Goal: Complete application form

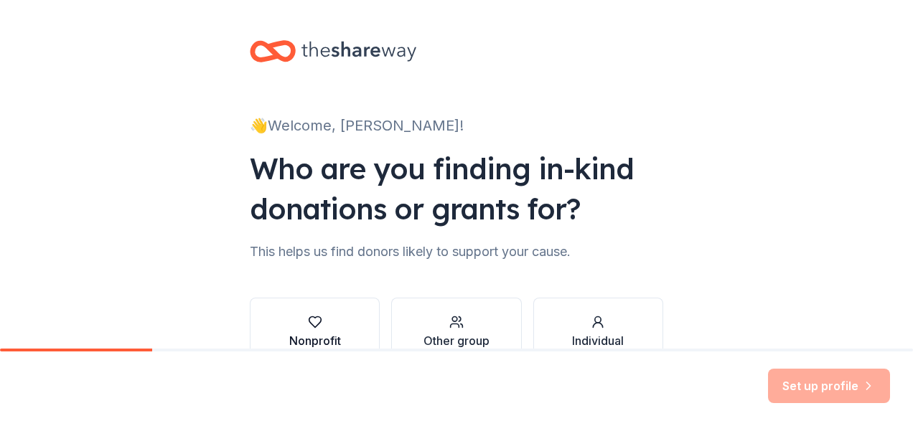
click at [311, 326] on icon "button" at bounding box center [315, 322] width 12 height 11
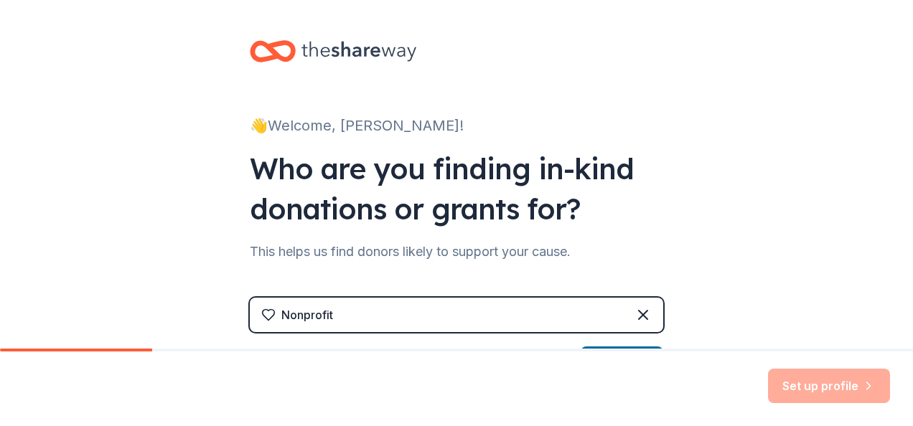
click at [299, 309] on div "Nonprofit" at bounding box center [307, 315] width 52 height 17
click at [289, 314] on div "Nonprofit" at bounding box center [307, 315] width 52 height 17
click at [263, 312] on icon at bounding box center [268, 315] width 14 height 14
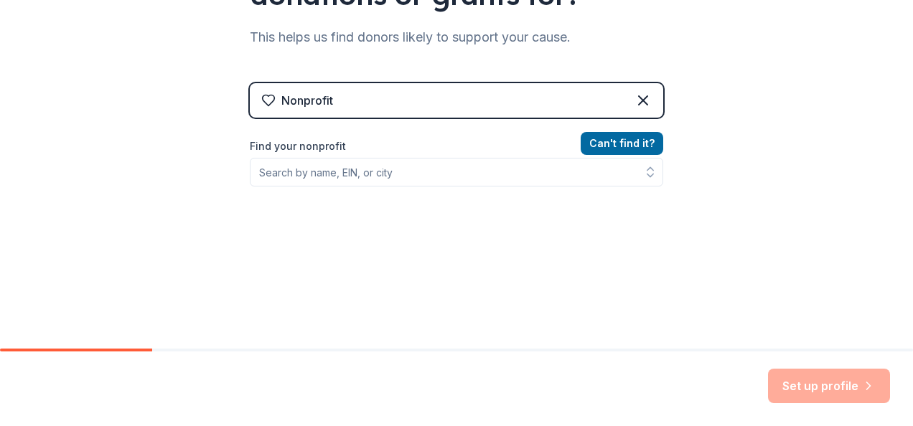
scroll to position [219, 0]
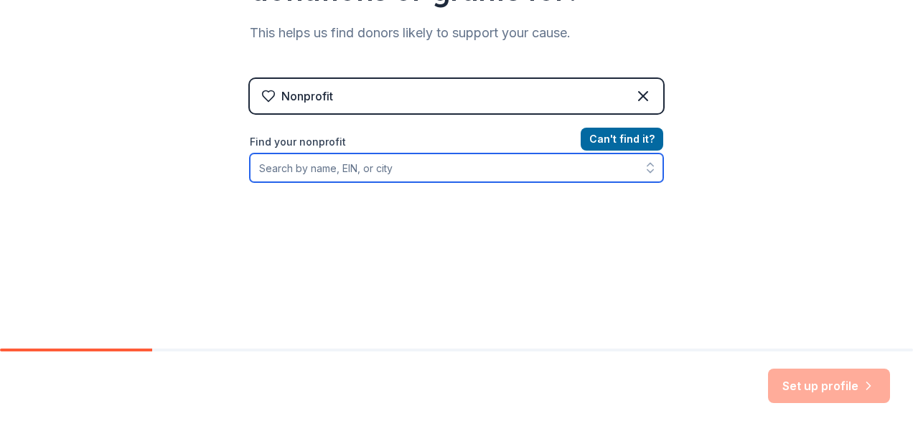
click at [307, 171] on input "Find your nonprofit" at bounding box center [457, 168] width 414 height 29
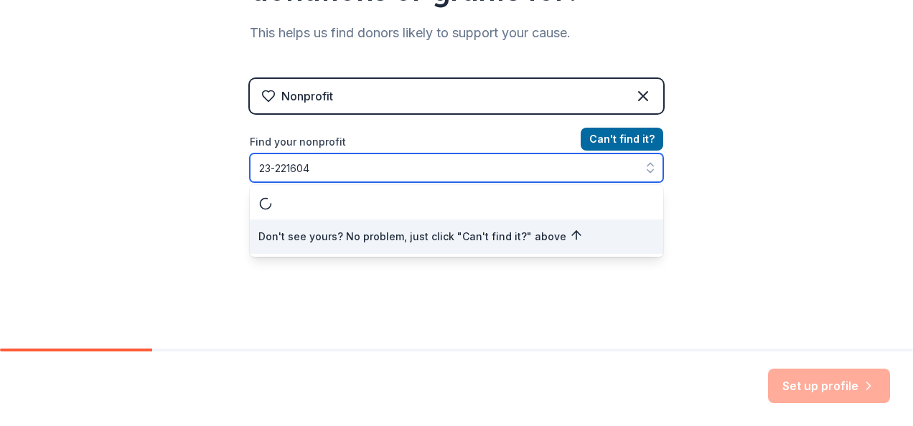
type input "[US_EMPLOYER_IDENTIFICATION_NUMBER]"
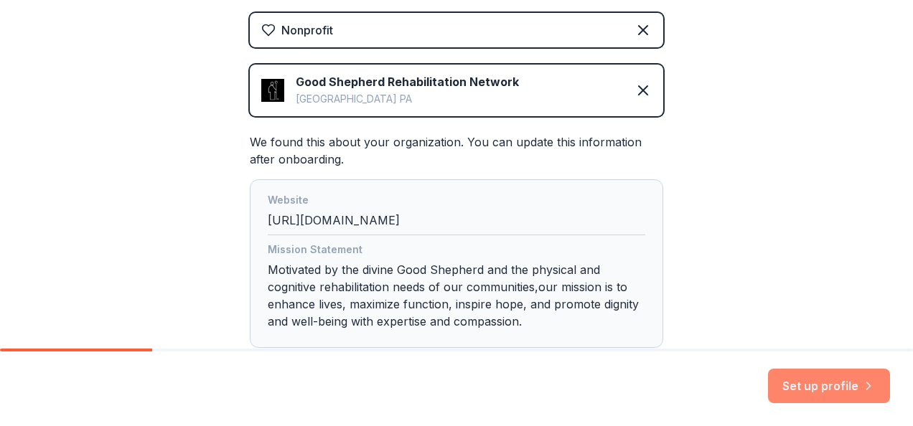
scroll to position [287, 0]
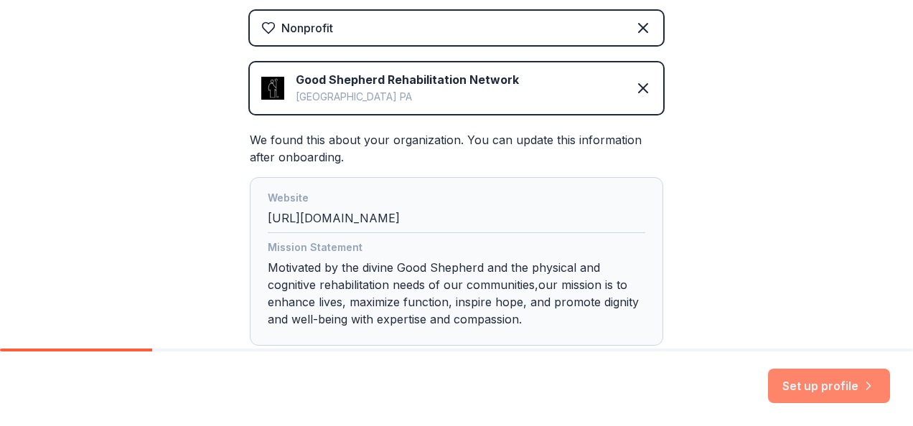
click at [823, 380] on button "Set up profile" at bounding box center [829, 386] width 122 height 34
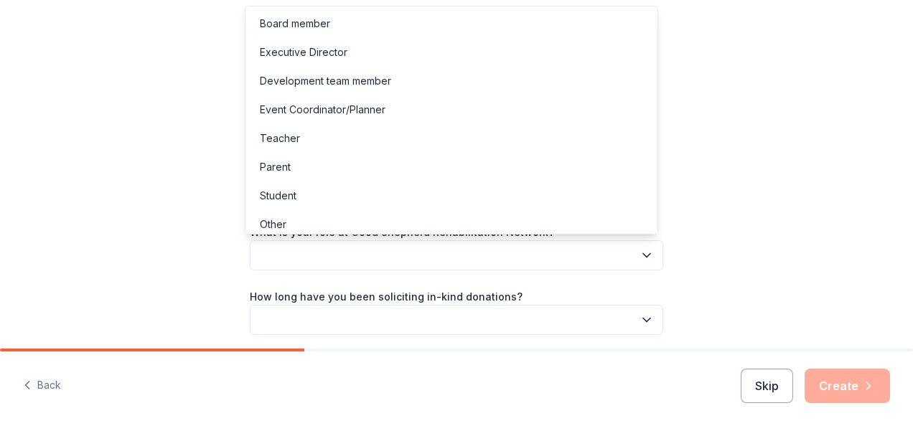
click at [258, 253] on button "button" at bounding box center [457, 256] width 414 height 30
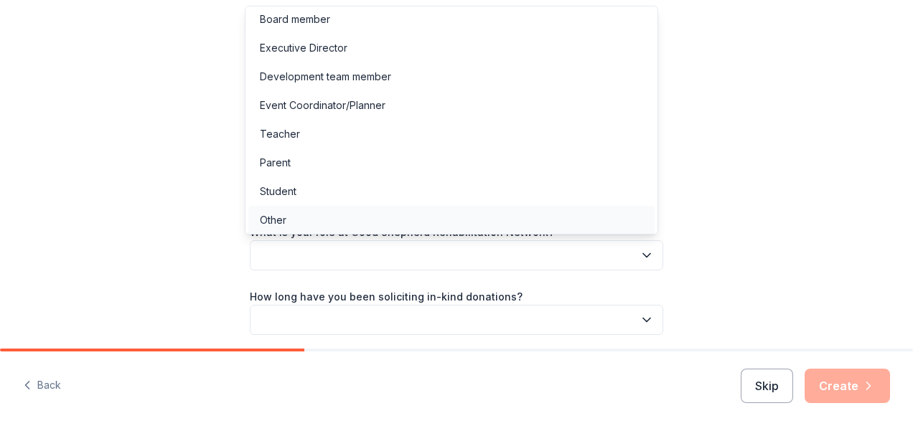
click at [271, 228] on div "Other" at bounding box center [451, 220] width 406 height 29
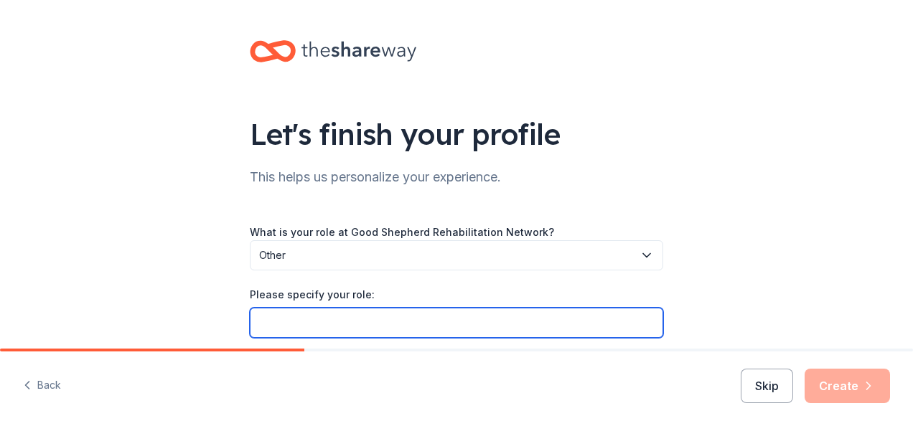
click at [267, 317] on input "Please specify your role:" at bounding box center [457, 323] width 414 height 30
click at [520, 319] on input "Volunteer Program Manager for ARTFUL LIVING" at bounding box center [457, 323] width 414 height 30
type input "Volunteer Program Manager for ARTFUL LIVING"
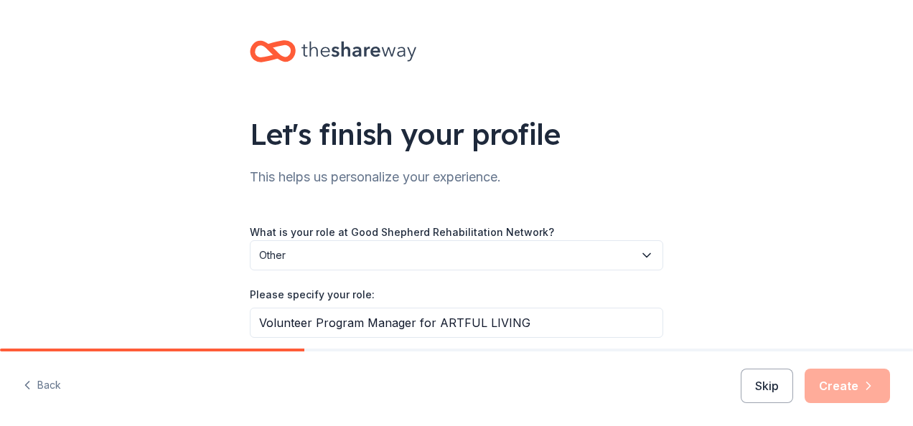
click at [843, 390] on div "Skip Create" at bounding box center [815, 386] width 149 height 34
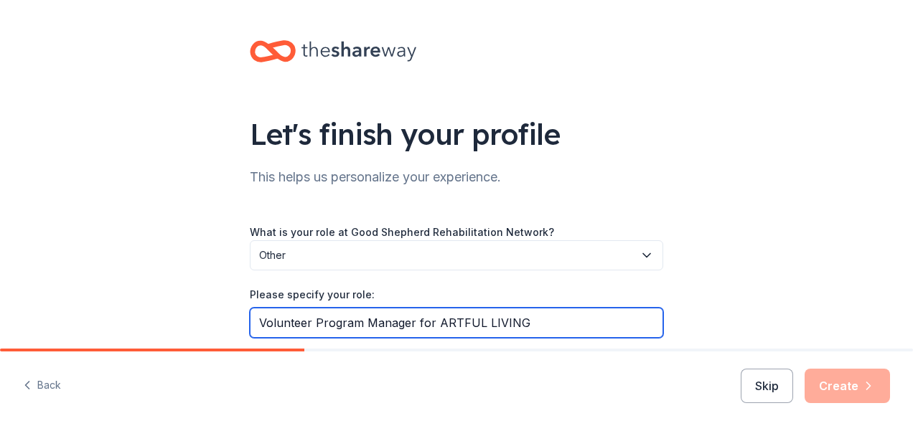
click at [528, 317] on input "Volunteer Program Manager for ARTFUL LIVING" at bounding box center [457, 323] width 414 height 30
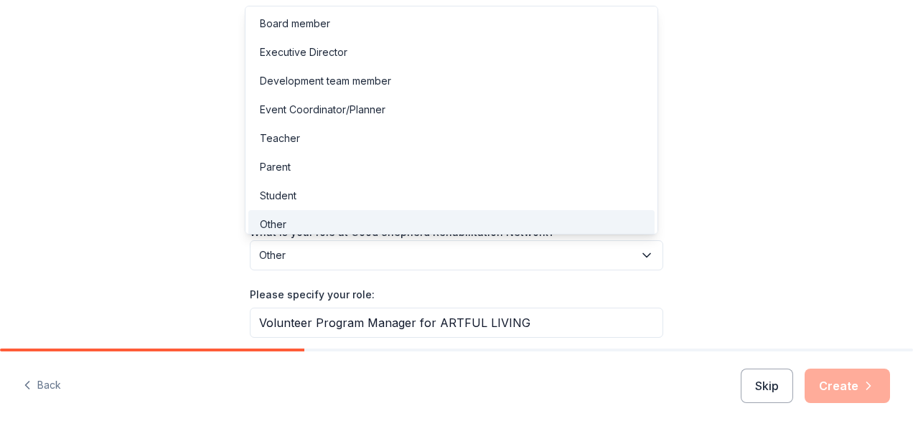
click at [644, 256] on icon "button" at bounding box center [647, 255] width 14 height 14
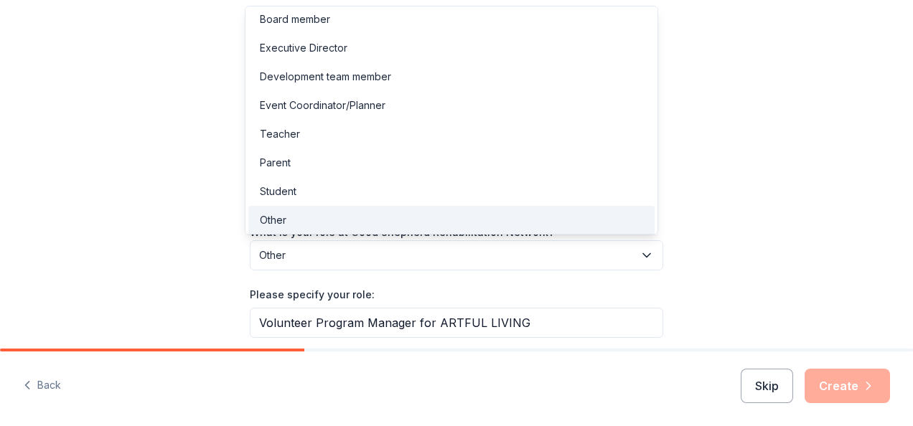
click at [644, 256] on icon "button" at bounding box center [647, 255] width 14 height 14
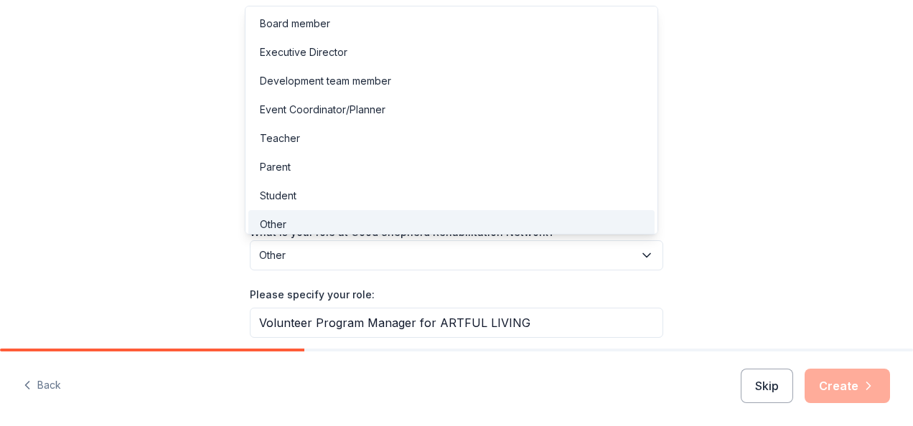
click at [643, 254] on icon "button" at bounding box center [646, 256] width 7 height 4
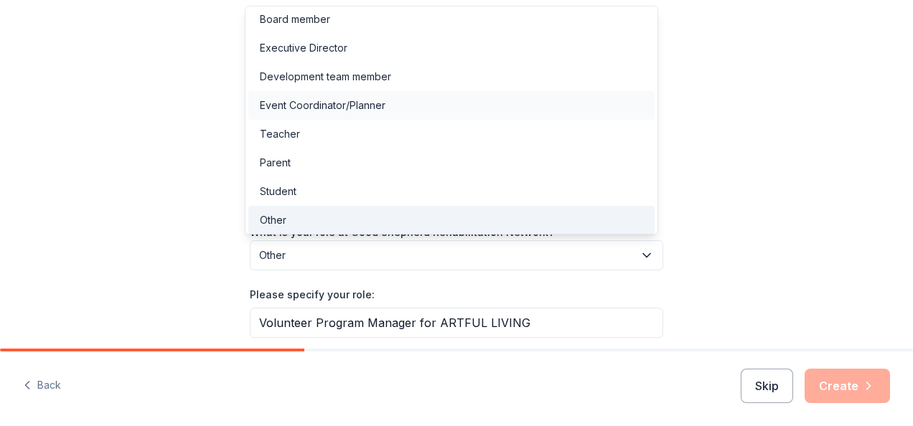
click at [381, 101] on div "Event Coordinator/Planner" at bounding box center [323, 105] width 126 height 17
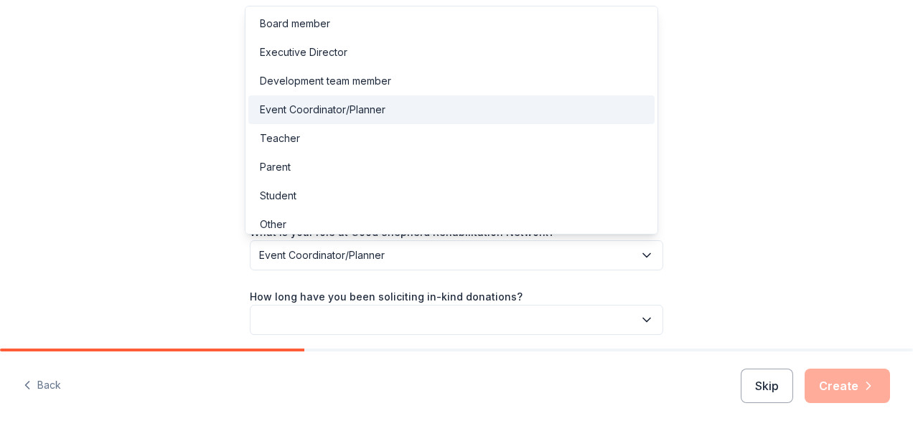
click at [643, 251] on icon "button" at bounding box center [647, 255] width 14 height 14
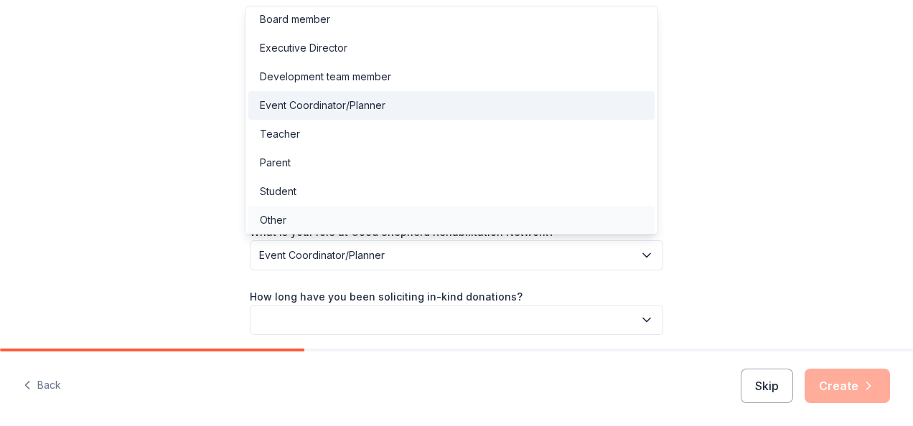
click at [277, 220] on div "Other" at bounding box center [273, 220] width 27 height 17
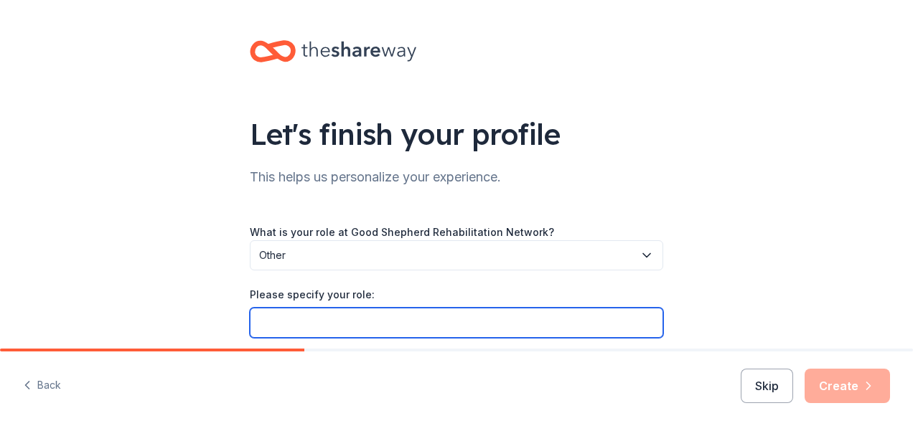
click at [323, 327] on input "Please specify your role:" at bounding box center [457, 323] width 414 height 30
click at [323, 327] on input "V" at bounding box center [457, 323] width 414 height 30
type input "Volunteer Program Manager for ARTFUL LIVING"
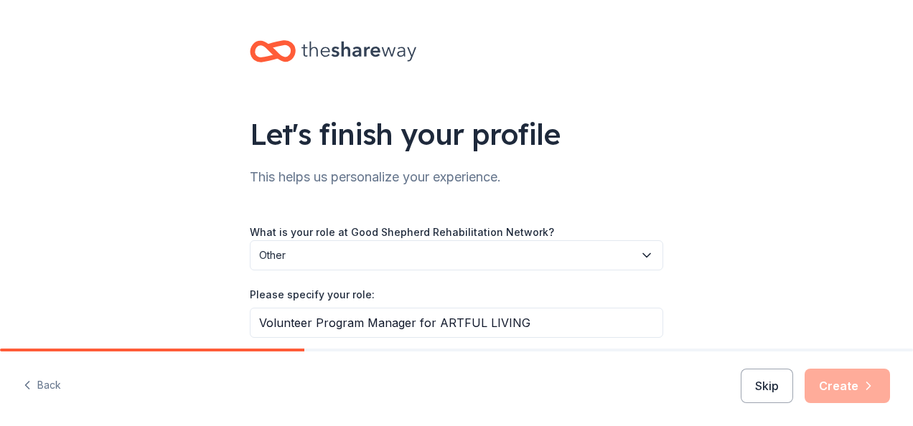
click at [826, 389] on div "Skip Create" at bounding box center [815, 386] width 149 height 34
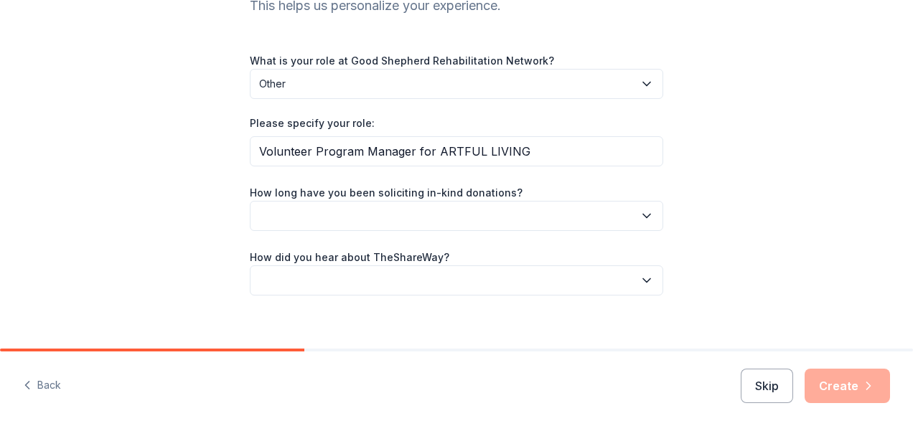
scroll to position [187, 0]
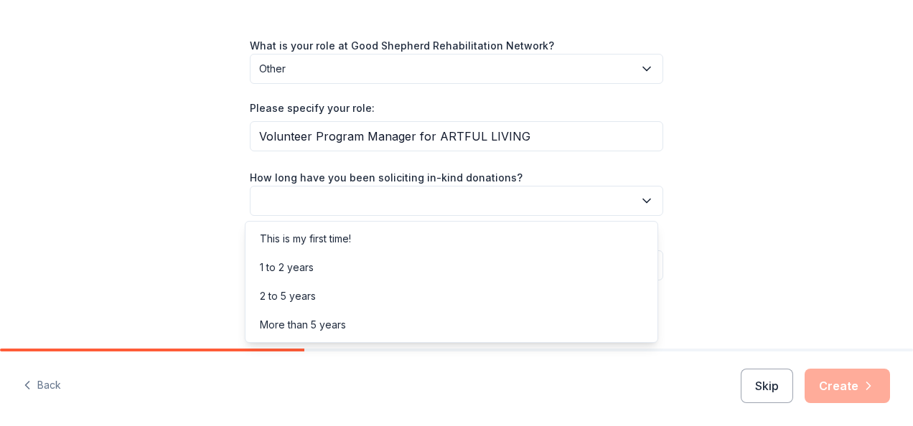
click at [643, 201] on icon "button" at bounding box center [646, 201] width 7 height 4
click at [301, 263] on div "1 to 2 years" at bounding box center [287, 267] width 54 height 17
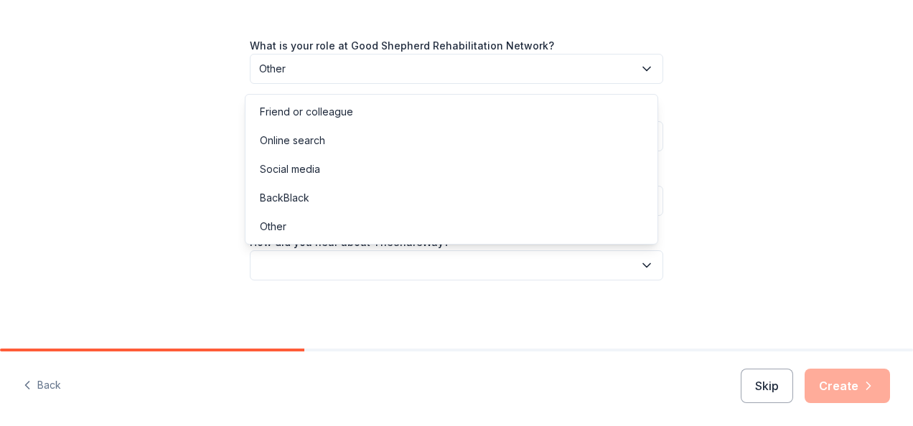
click at [640, 263] on icon "button" at bounding box center [647, 265] width 14 height 14
click at [306, 169] on div "Social media" at bounding box center [290, 169] width 60 height 17
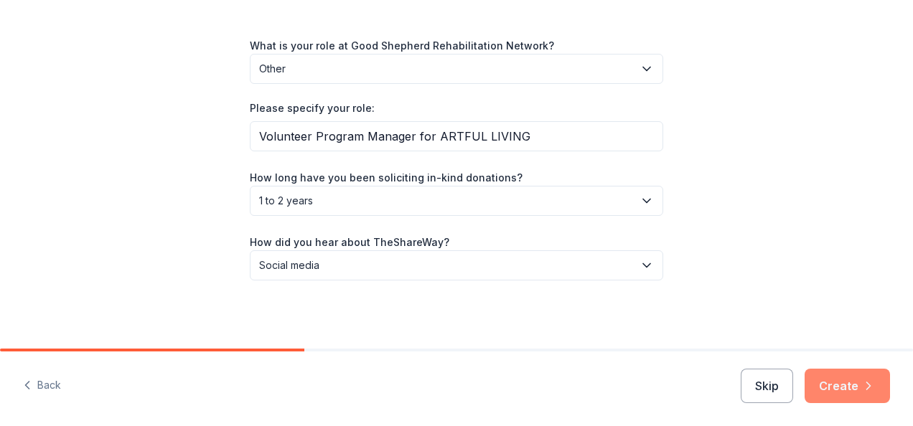
click at [846, 384] on button "Create" at bounding box center [847, 386] width 85 height 34
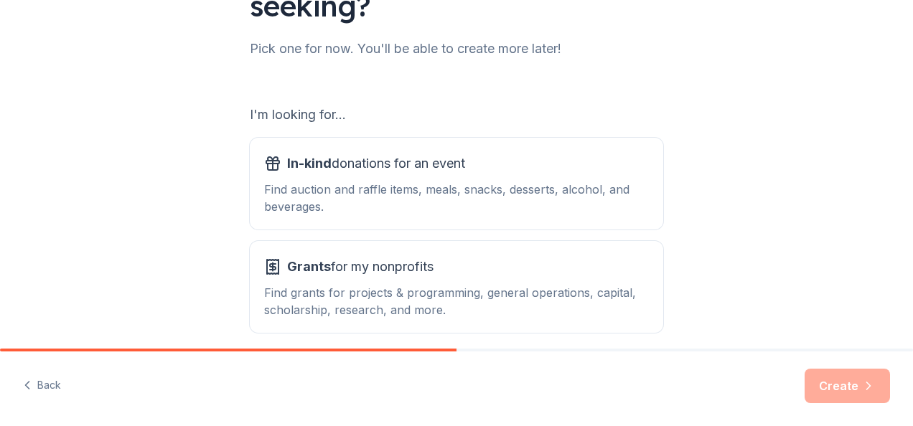
scroll to position [174, 0]
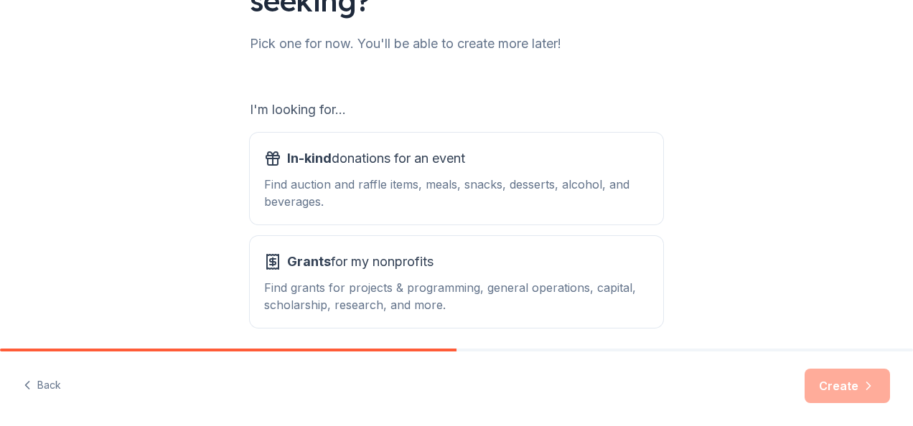
click at [846, 384] on div "Create" at bounding box center [847, 386] width 85 height 34
click at [306, 190] on div "Find auction and raffle items, meals, snacks, desserts, alcohol, and beverages." at bounding box center [456, 193] width 385 height 34
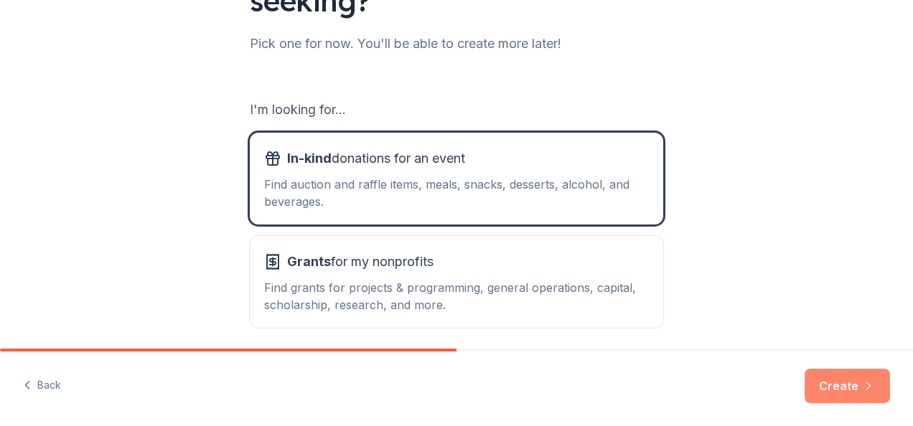
click at [842, 388] on button "Create" at bounding box center [847, 386] width 85 height 34
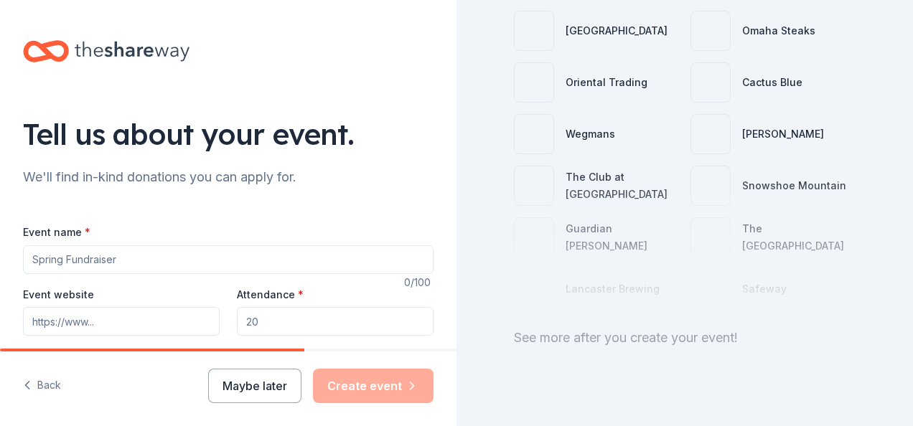
scroll to position [212, 0]
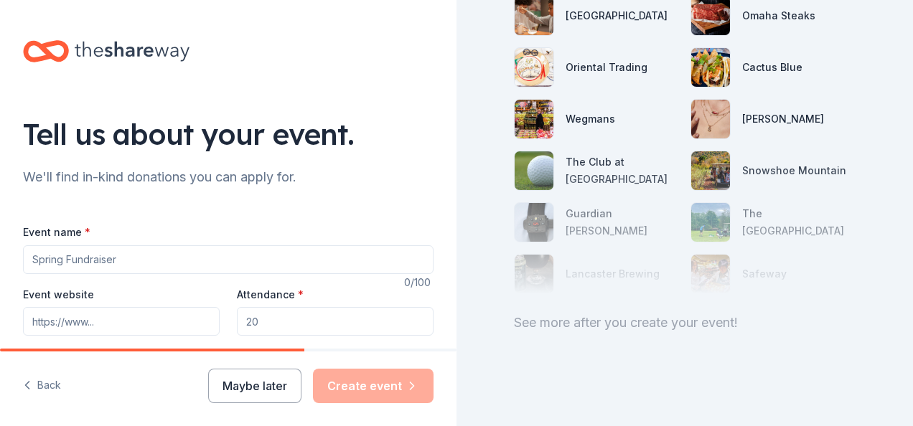
click at [690, 320] on div "See more after you create your event!" at bounding box center [685, 323] width 342 height 23
click at [702, 317] on div "See more after you create your event!" at bounding box center [685, 323] width 342 height 23
click at [144, 262] on input "Event name *" at bounding box center [228, 260] width 411 height 29
click at [842, 388] on div "215 donors available Fill out your event details to apply to donors like: [GEOG…" at bounding box center [685, 213] width 457 height 426
click at [121, 256] on input "Event name *" at bounding box center [228, 260] width 411 height 29
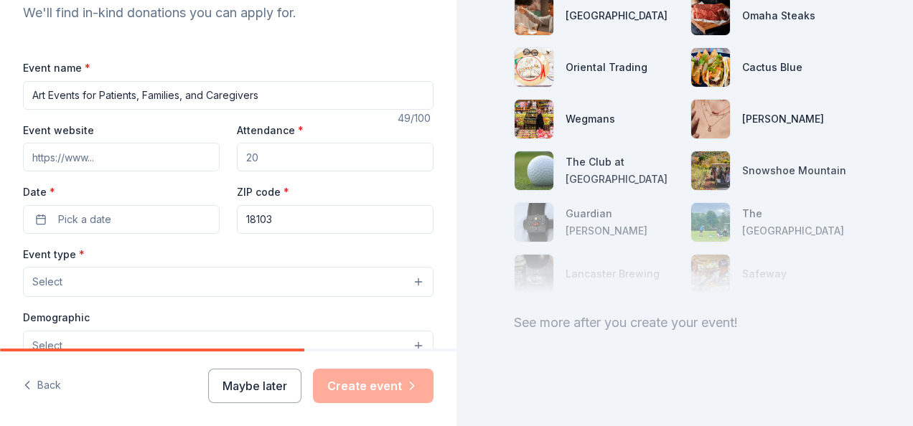
scroll to position [0, 0]
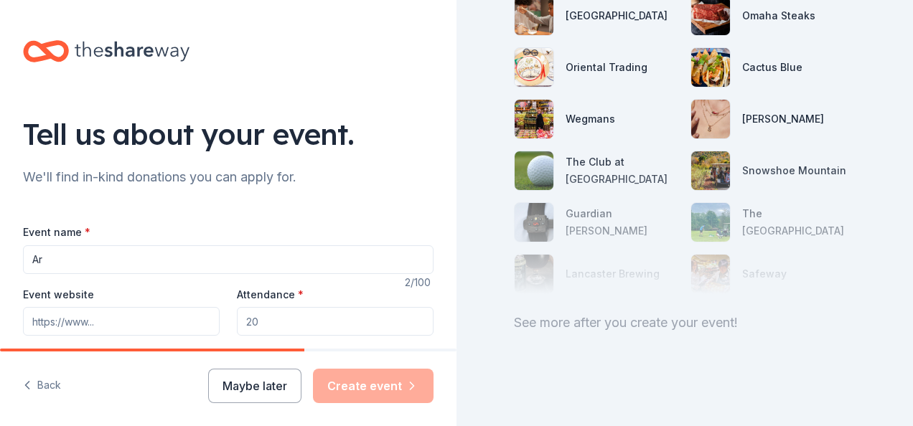
type input "A"
click at [536, 349] on div "215 donors available Fill out your event details to apply to donors like: [GEOG…" at bounding box center [685, 213] width 457 height 426
click at [42, 389] on button "Back" at bounding box center [42, 386] width 38 height 30
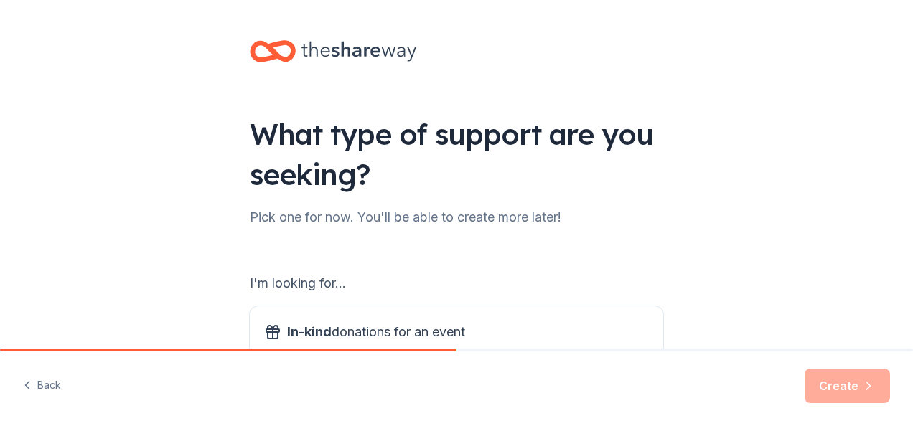
click at [42, 389] on button "Back" at bounding box center [42, 386] width 38 height 30
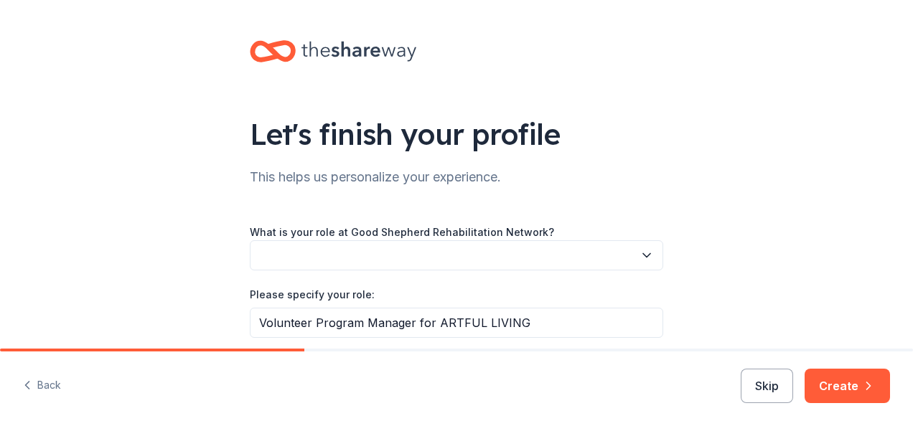
drag, startPoint x: 42, startPoint y: 389, endPoint x: 17, endPoint y: 388, distance: 25.2
click at [17, 388] on div "Back Skip Create" at bounding box center [456, 389] width 913 height 75
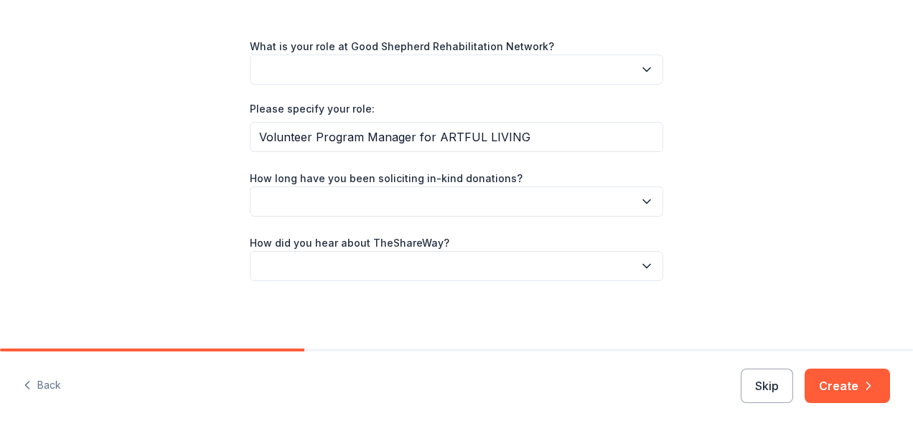
scroll to position [187, 0]
click at [640, 198] on icon "button" at bounding box center [647, 201] width 14 height 14
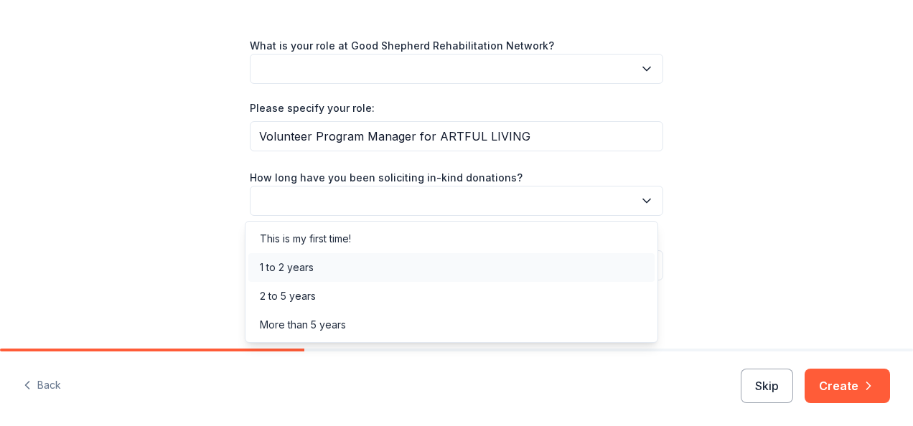
click at [471, 276] on div "1 to 2 years" at bounding box center [451, 267] width 406 height 29
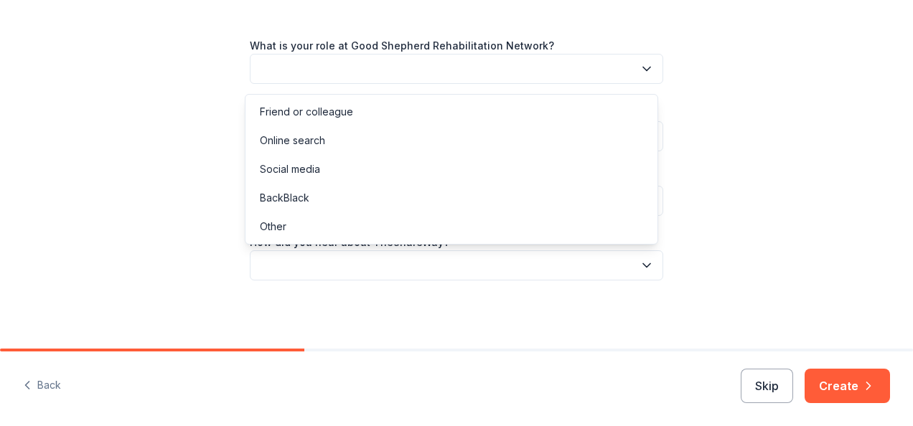
click at [643, 267] on icon "button" at bounding box center [646, 265] width 7 height 4
click at [316, 141] on div "Online search" at bounding box center [292, 140] width 65 height 17
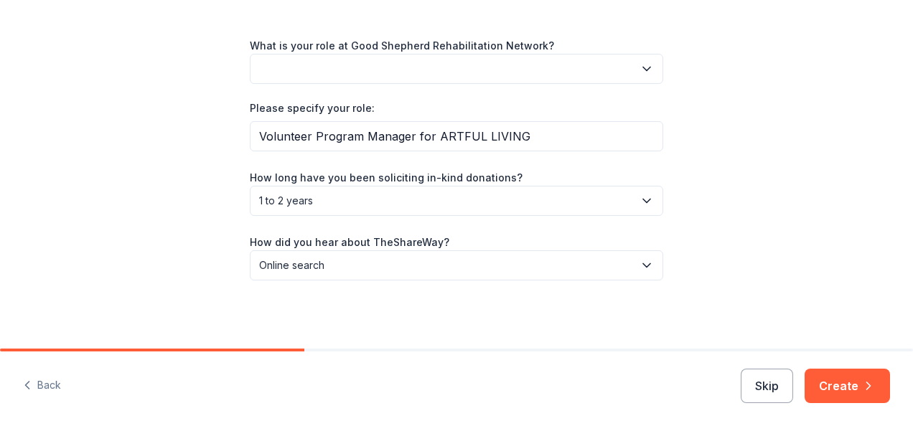
click at [640, 66] on icon "button" at bounding box center [647, 69] width 14 height 14
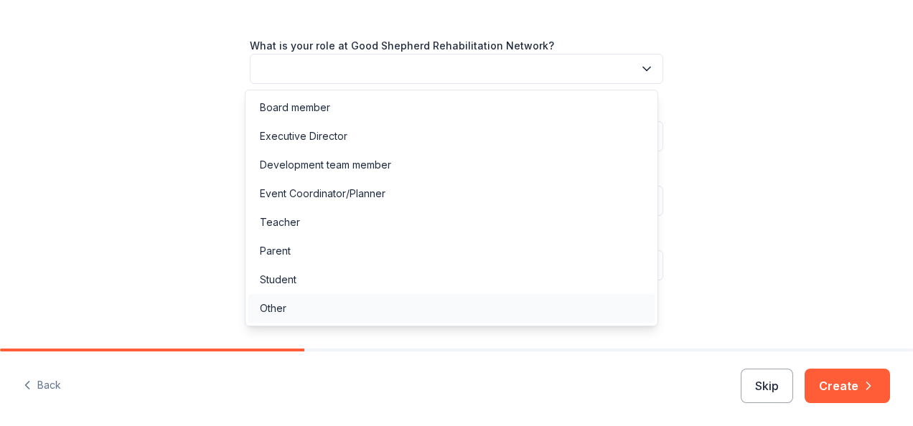
click at [277, 309] on div "Other" at bounding box center [273, 308] width 27 height 17
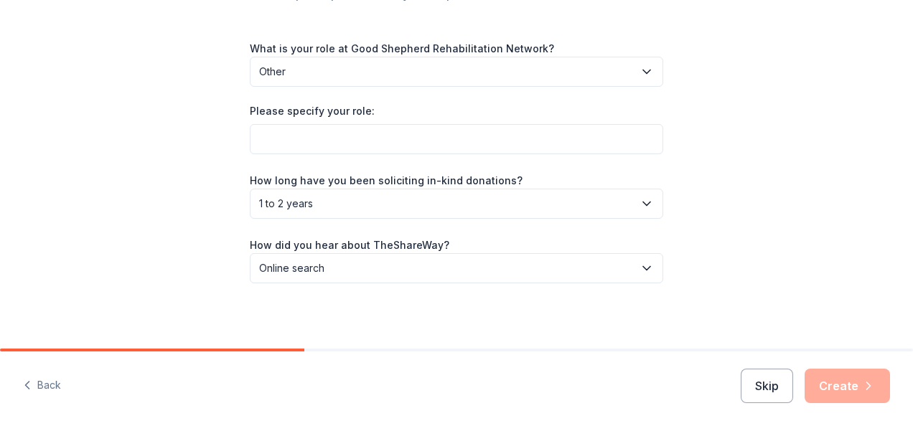
scroll to position [183, 0]
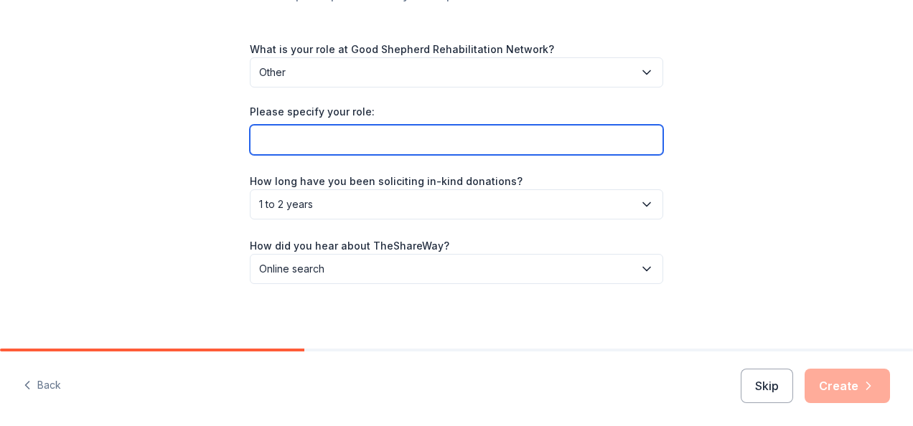
click at [434, 142] on input "Please specify your role:" at bounding box center [457, 140] width 414 height 30
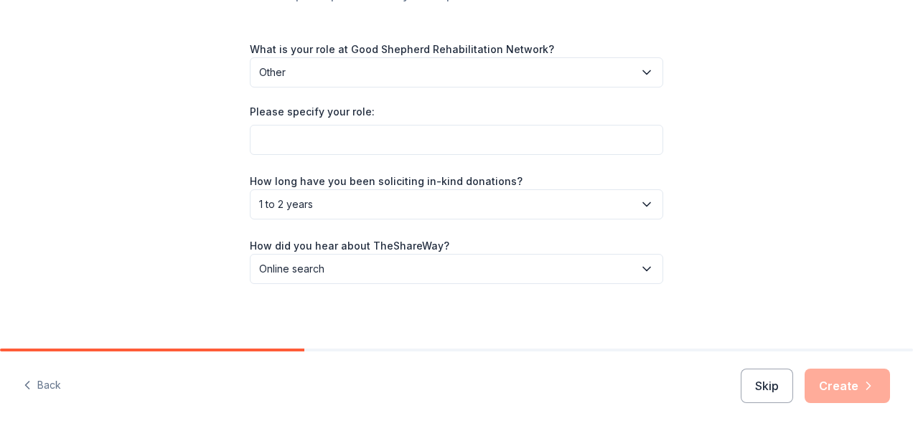
drag, startPoint x: 434, startPoint y: 142, endPoint x: 704, endPoint y: 244, distance: 288.6
click at [704, 244] on div "Let's finish your profile This helps us personalize your experience. What is yo…" at bounding box center [456, 85] width 913 height 536
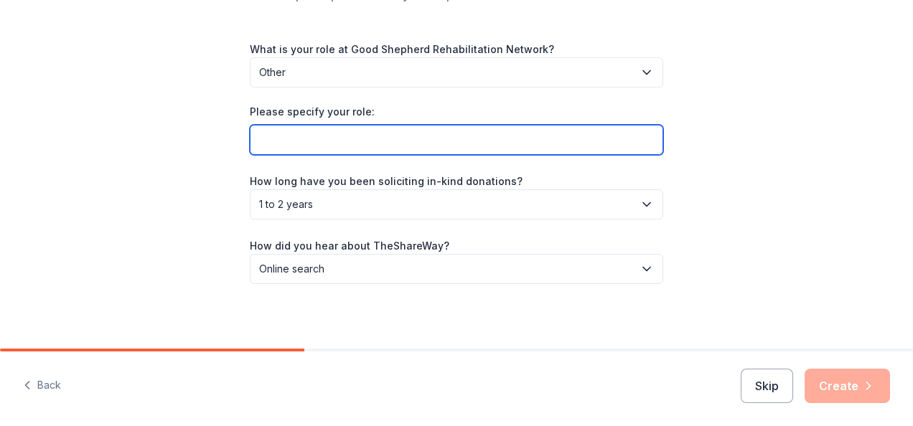
click at [559, 144] on input "Please specify your role:" at bounding box center [457, 140] width 414 height 30
type input "Volunteer Program Manager for ARTFUL LIVING"
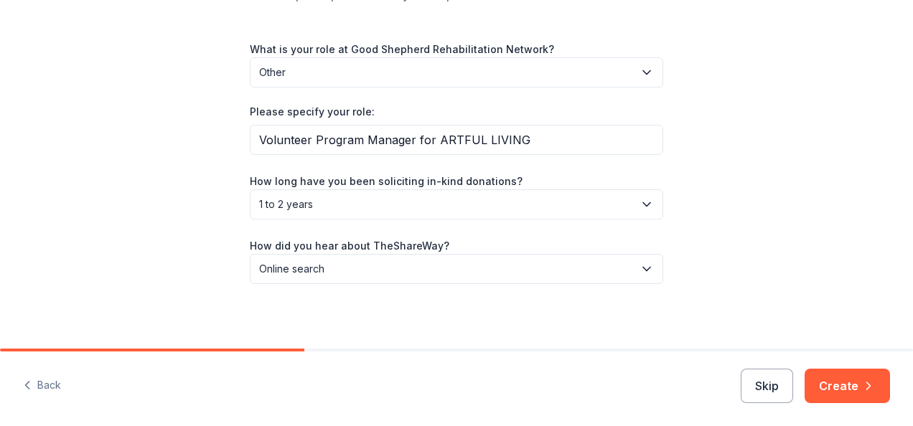
click at [701, 256] on div "Let's finish your profile This helps us personalize your experience. What is yo…" at bounding box center [456, 85] width 913 height 536
click at [695, 266] on div "Let's finish your profile This helps us personalize your experience. What is yo…" at bounding box center [456, 85] width 913 height 536
click at [837, 391] on button "Create" at bounding box center [847, 386] width 85 height 34
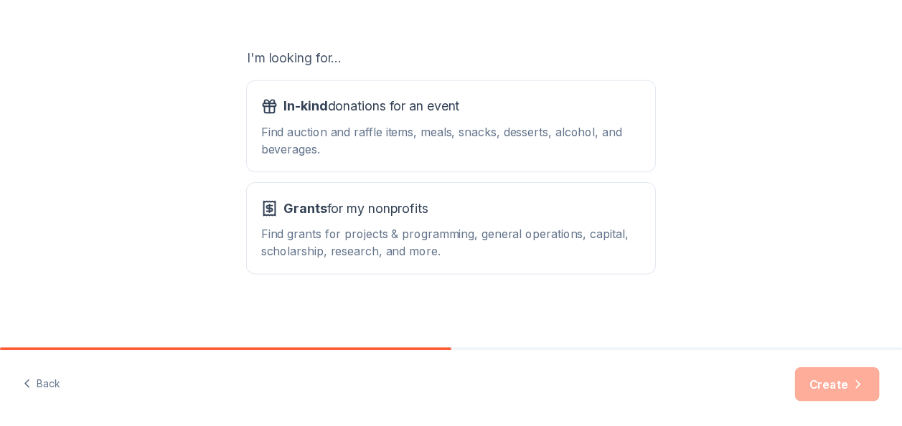
scroll to position [230, 0]
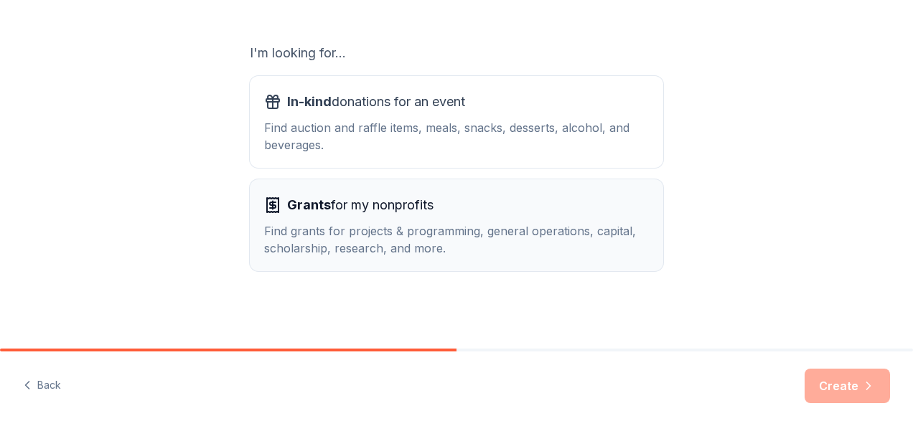
click at [355, 211] on span "Grants for my nonprofits" at bounding box center [360, 205] width 146 height 23
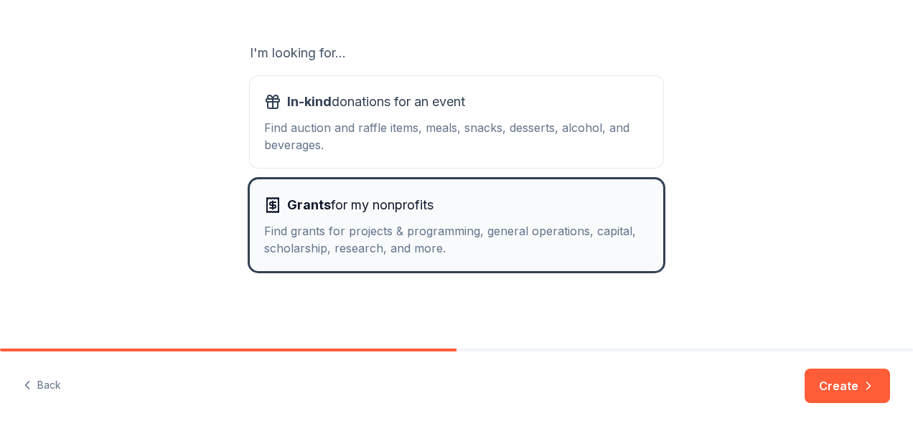
click at [355, 211] on span "Grants for my nonprofits" at bounding box center [360, 205] width 146 height 23
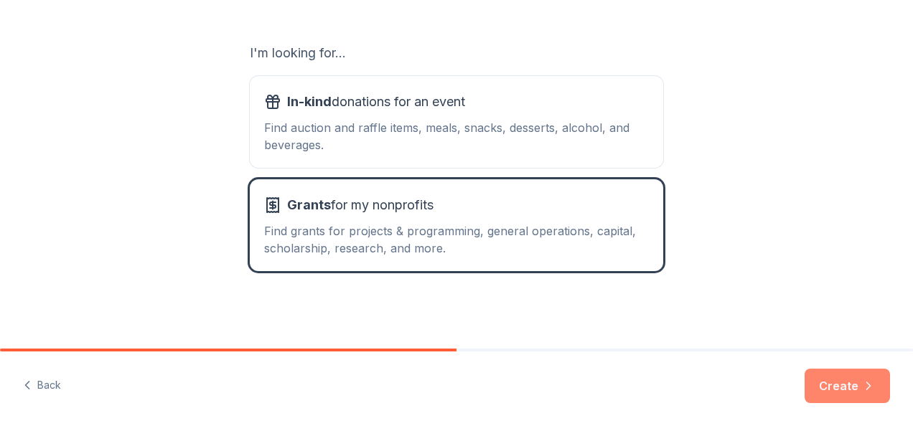
click at [837, 375] on button "Create" at bounding box center [847, 386] width 85 height 34
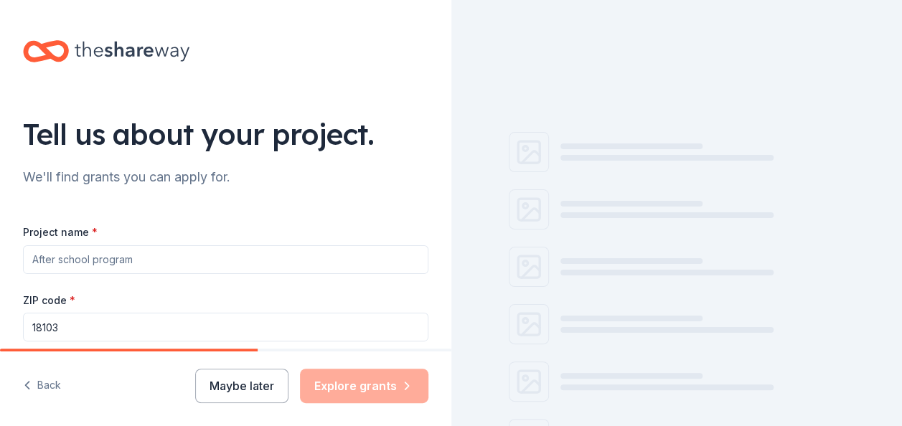
click at [846, 388] on div at bounding box center [678, 213] width 452 height 426
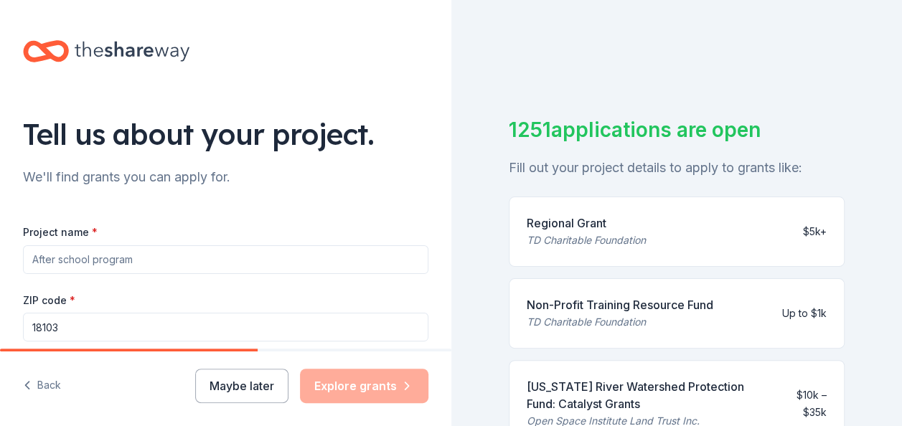
click at [112, 366] on div "Back Maybe later Explore grants" at bounding box center [226, 389] width 452 height 75
click at [89, 258] on input "Project name *" at bounding box center [226, 260] width 406 height 29
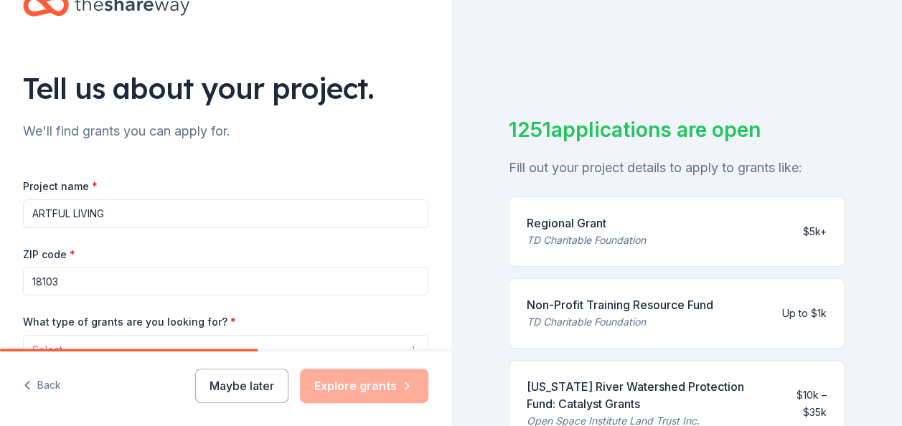
scroll to position [43, 0]
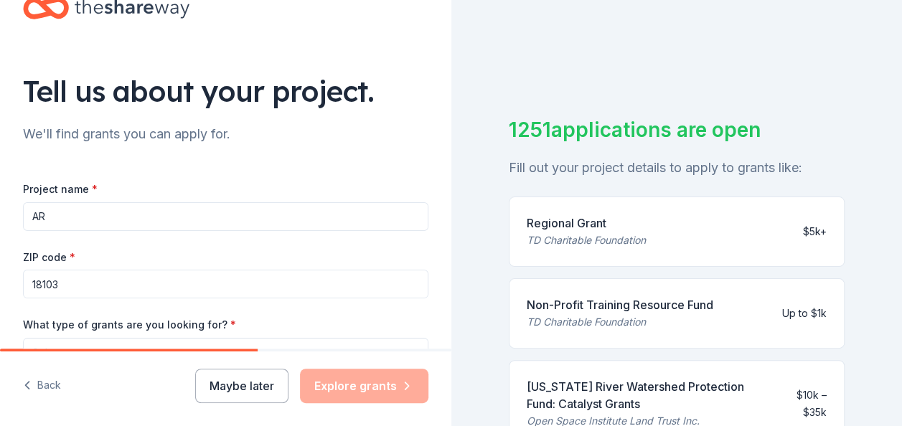
type input "A"
click at [89, 258] on div "ZIP code * 18103" at bounding box center [226, 273] width 406 height 51
click at [65, 287] on input "18103" at bounding box center [226, 284] width 406 height 29
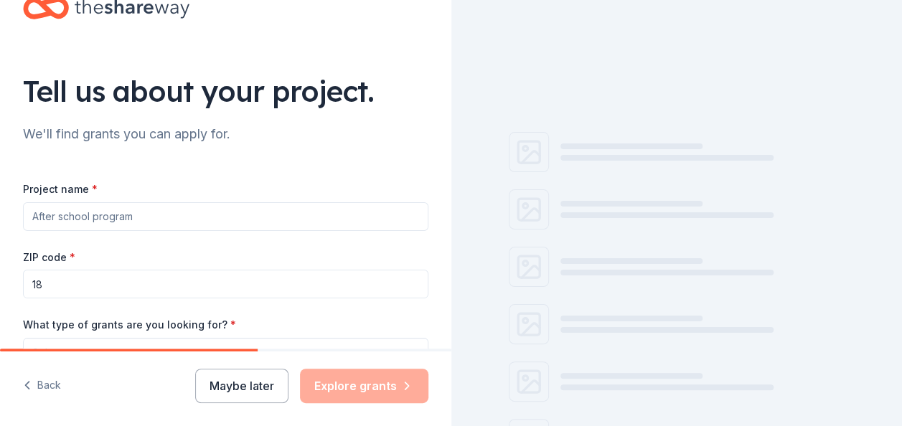
type input "1"
